Goal: Go to known website: Access a specific website the user already knows

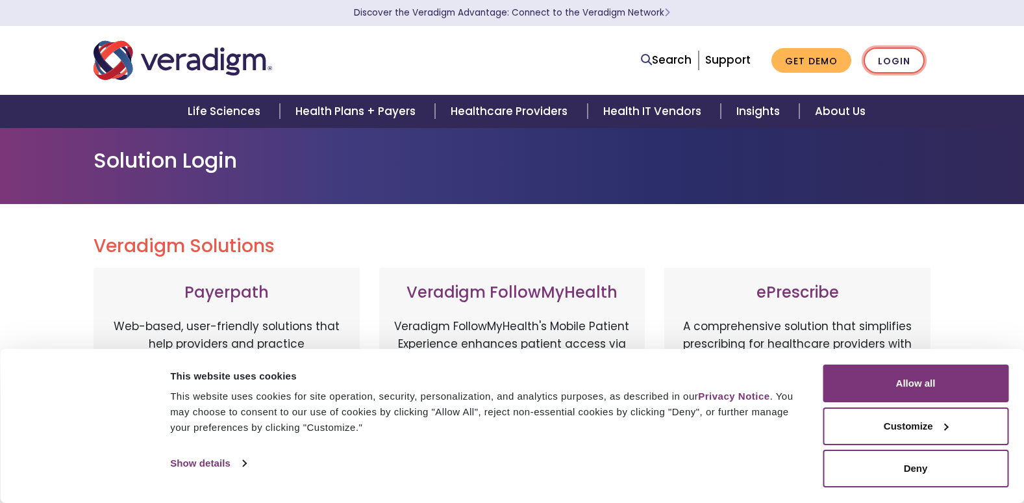
click at [884, 64] on link "Login" at bounding box center [894, 60] width 61 height 27
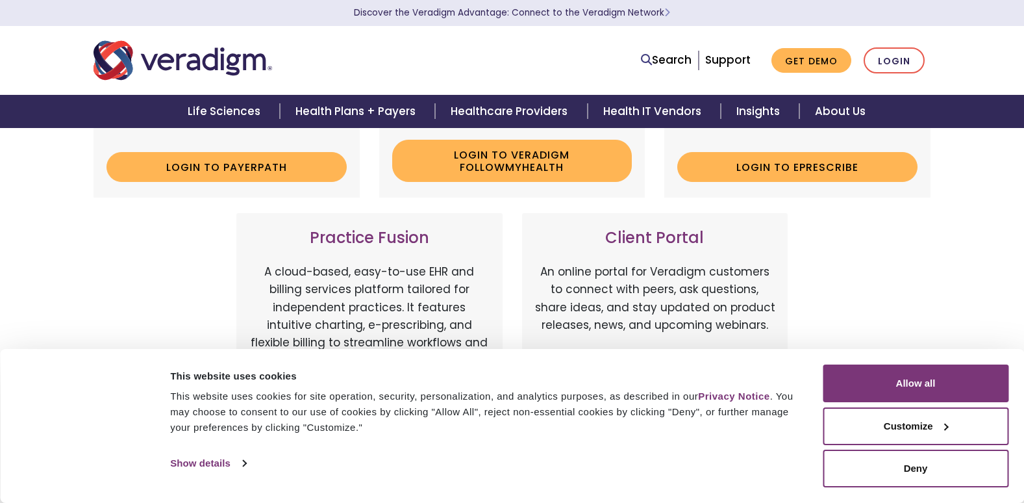
scroll to position [286, 0]
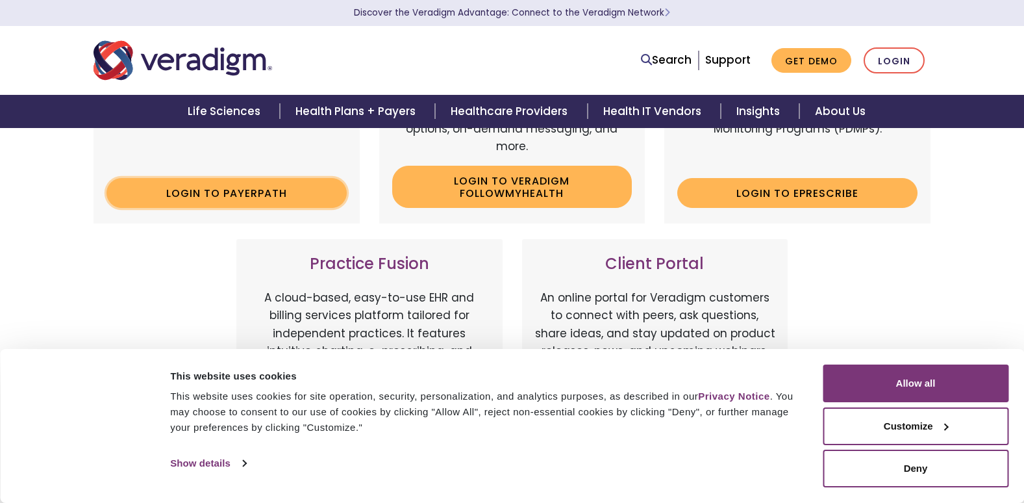
click at [263, 190] on link "Login to Payerpath" at bounding box center [227, 193] width 240 height 30
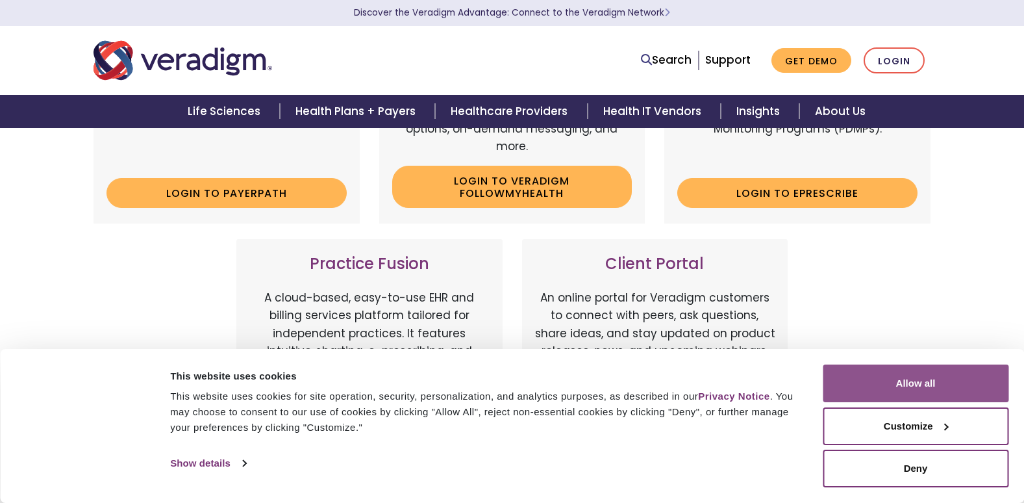
click at [974, 388] on button "Allow all" at bounding box center [916, 383] width 186 height 38
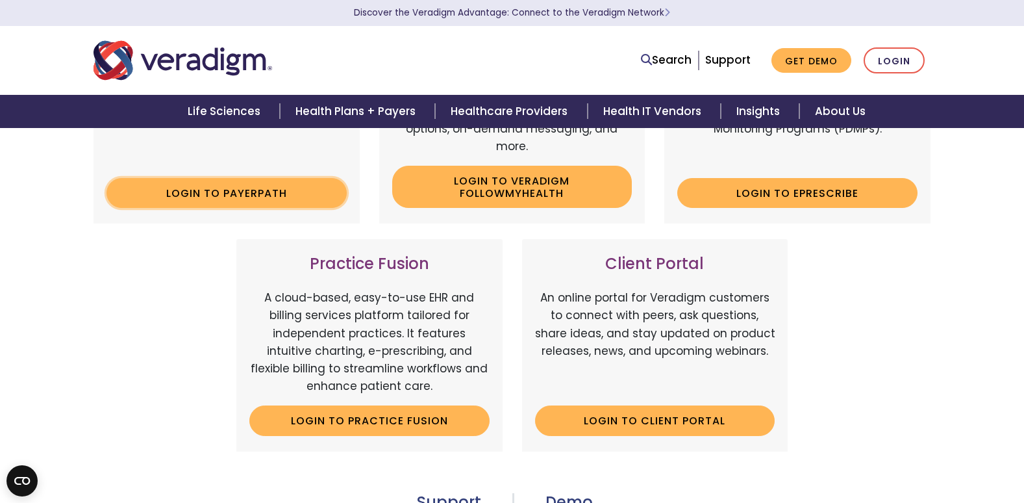
click at [232, 189] on link "Login to Payerpath" at bounding box center [227, 193] width 240 height 30
